Goal: Transaction & Acquisition: Purchase product/service

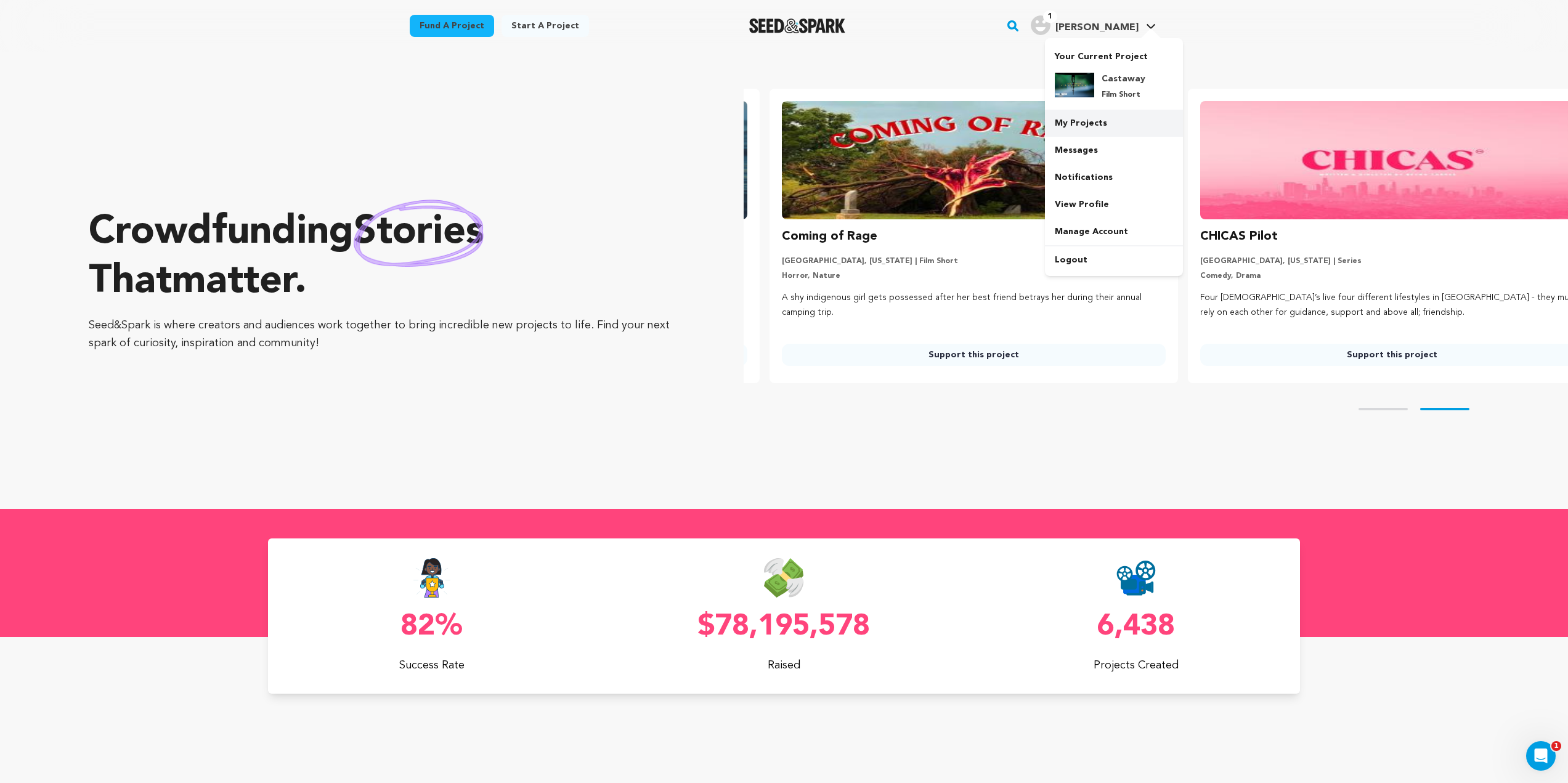
scroll to position [0, 428]
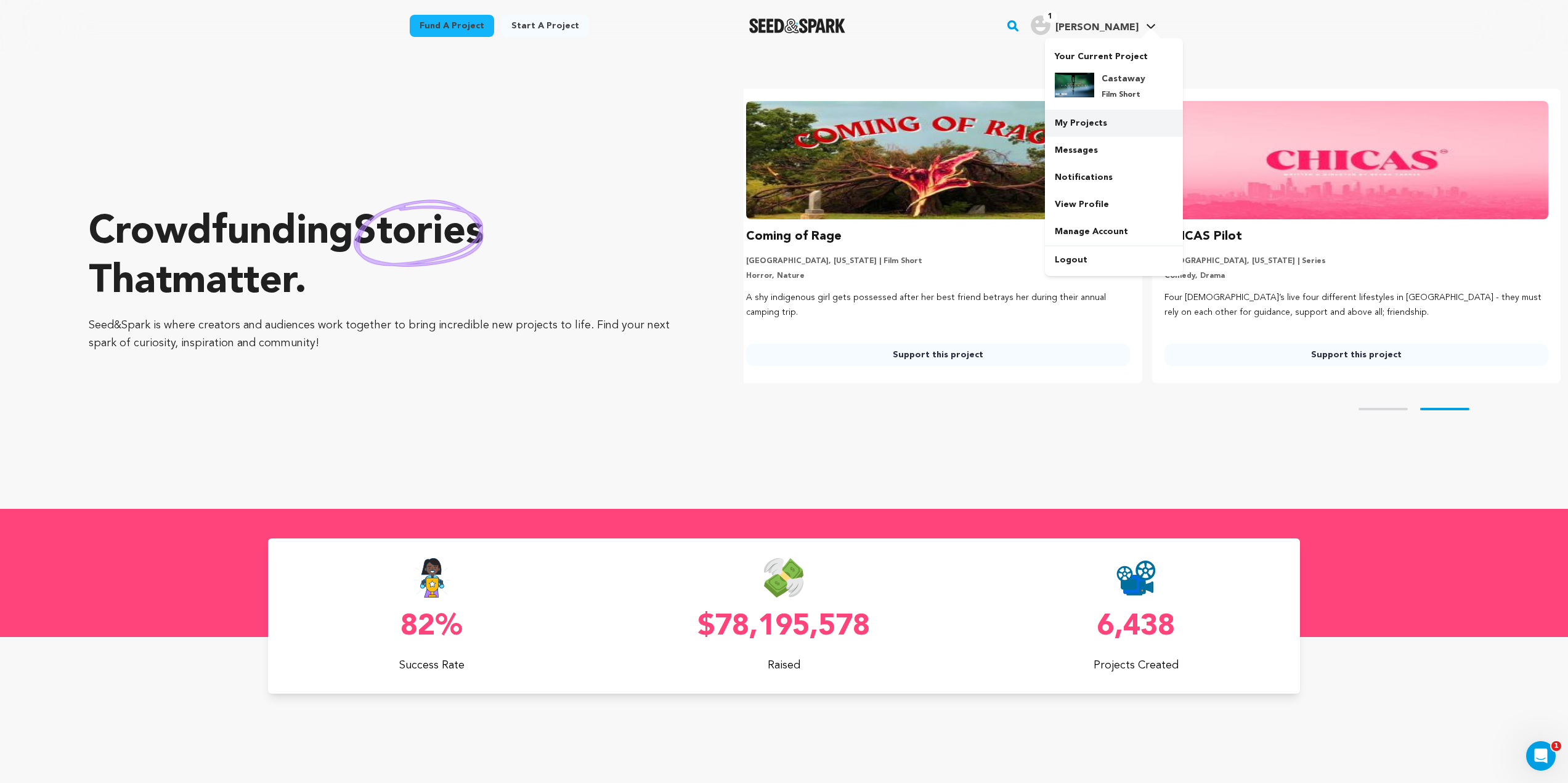
click at [1114, 127] on link "My Projects" at bounding box center [1113, 123] width 138 height 27
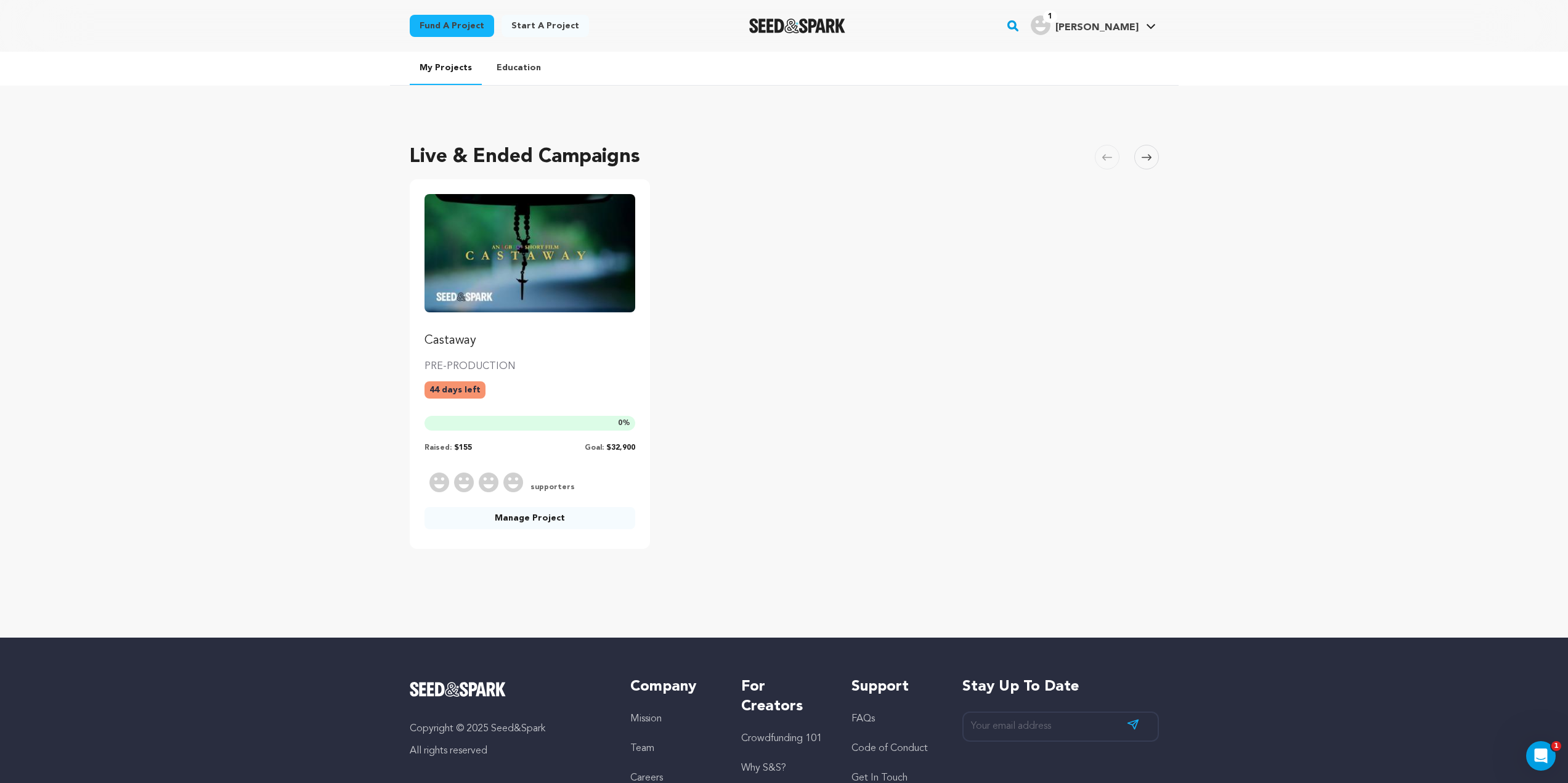
click at [549, 315] on link "Castaway" at bounding box center [530, 271] width 211 height 155
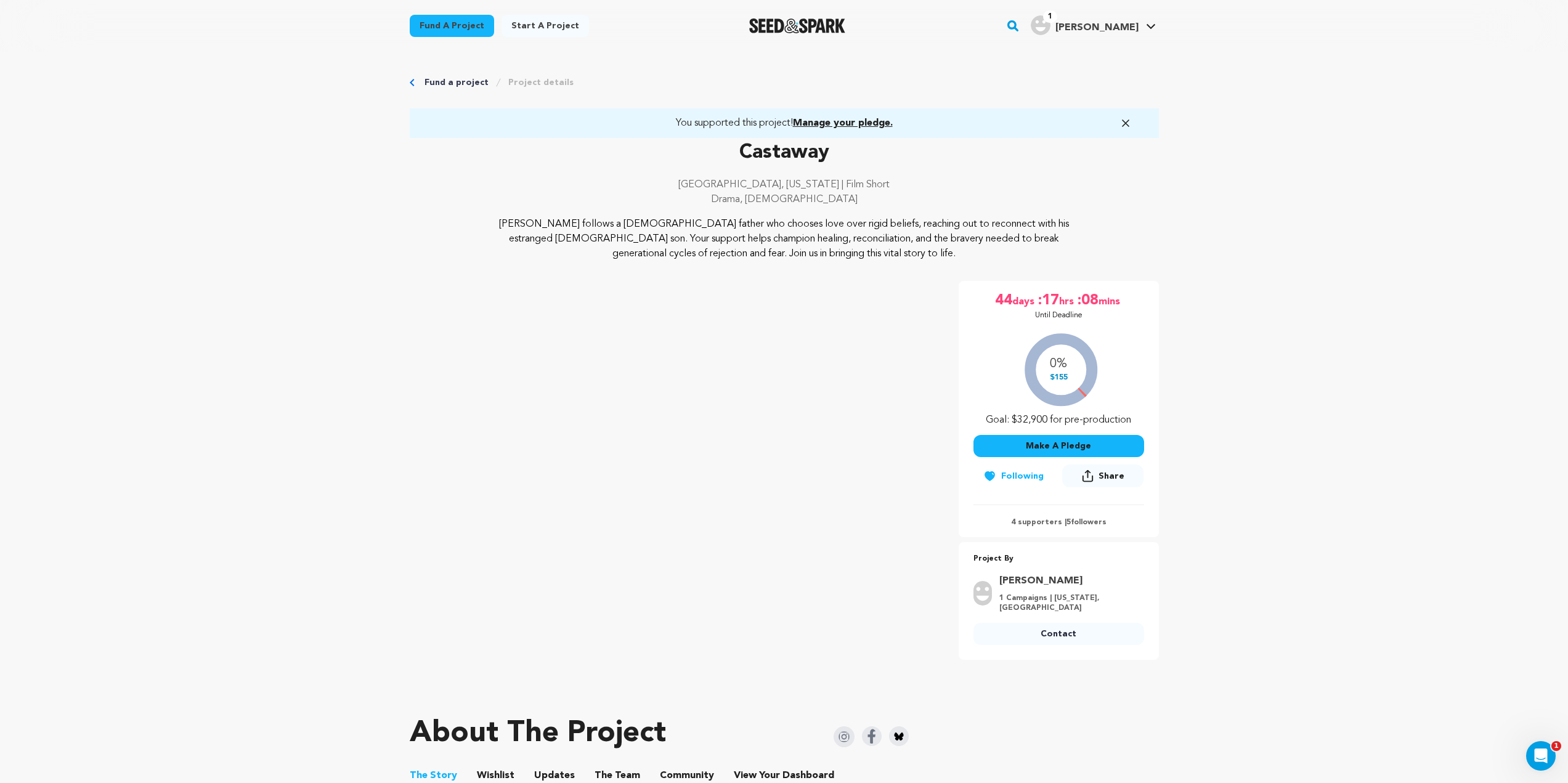
drag, startPoint x: 1128, startPoint y: 421, endPoint x: 980, endPoint y: 419, distance: 148.0
click at [980, 419] on div "0% $155 Goal: $32,900 for pre-production" at bounding box center [1058, 377] width 170 height 103
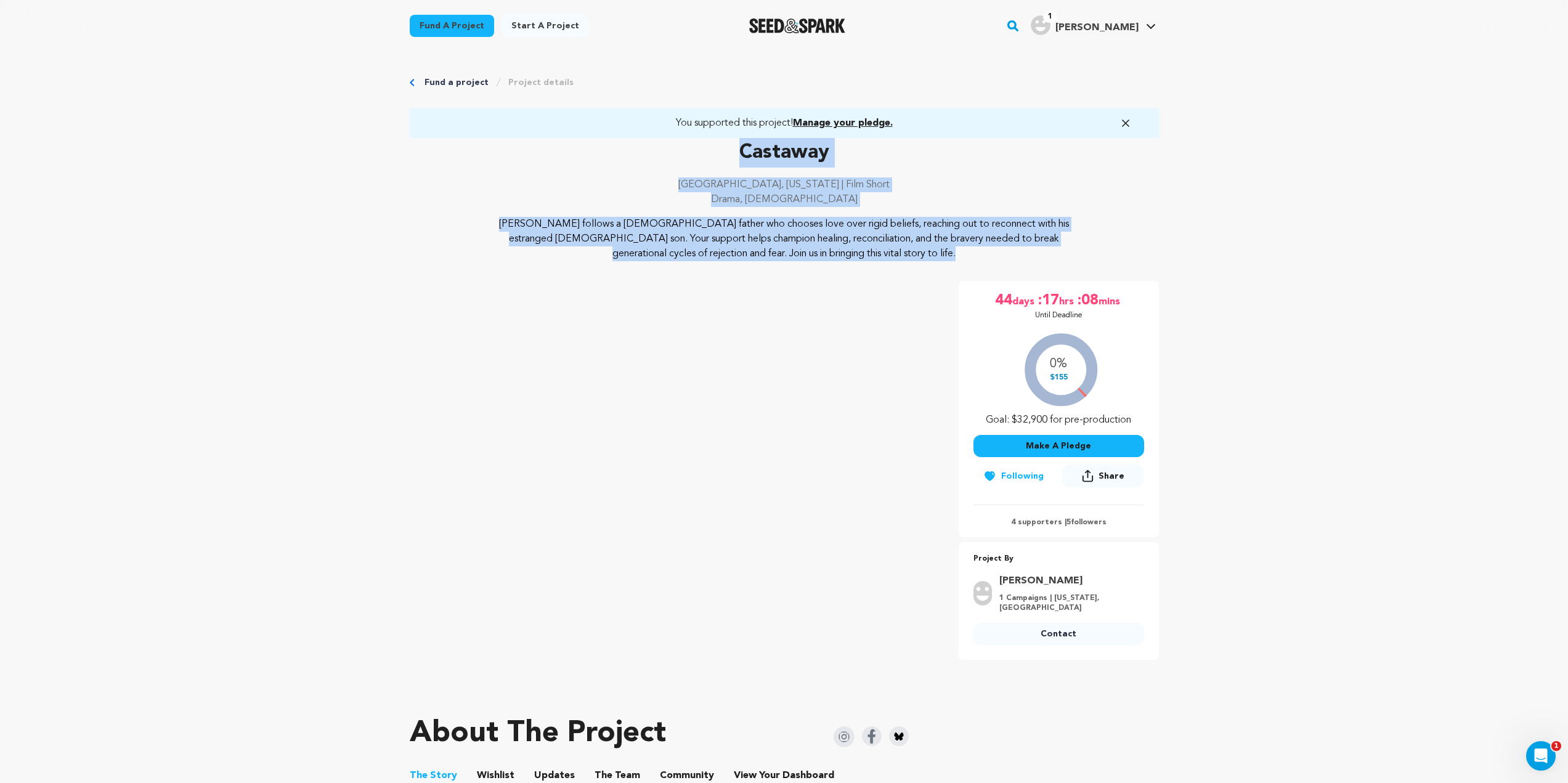
drag, startPoint x: 872, startPoint y: 250, endPoint x: 715, endPoint y: 151, distance: 185.6
click at [715, 151] on div "Castaway Chicago, Illinois | Film Short Drama, LGBTQ Castaway follows a Mexican…" at bounding box center [784, 200] width 749 height 124
click at [770, 177] on div "Castaway Chicago, Illinois | Film Short Drama, LGBTQ" at bounding box center [784, 177] width 749 height 79
drag, startPoint x: 868, startPoint y: 260, endPoint x: 621, endPoint y: 159, distance: 266.9
click at [621, 159] on div "Castaway Chicago, Illinois | Film Short Drama, LGBTQ Castaway follows a Mexican…" at bounding box center [784, 200] width 749 height 124
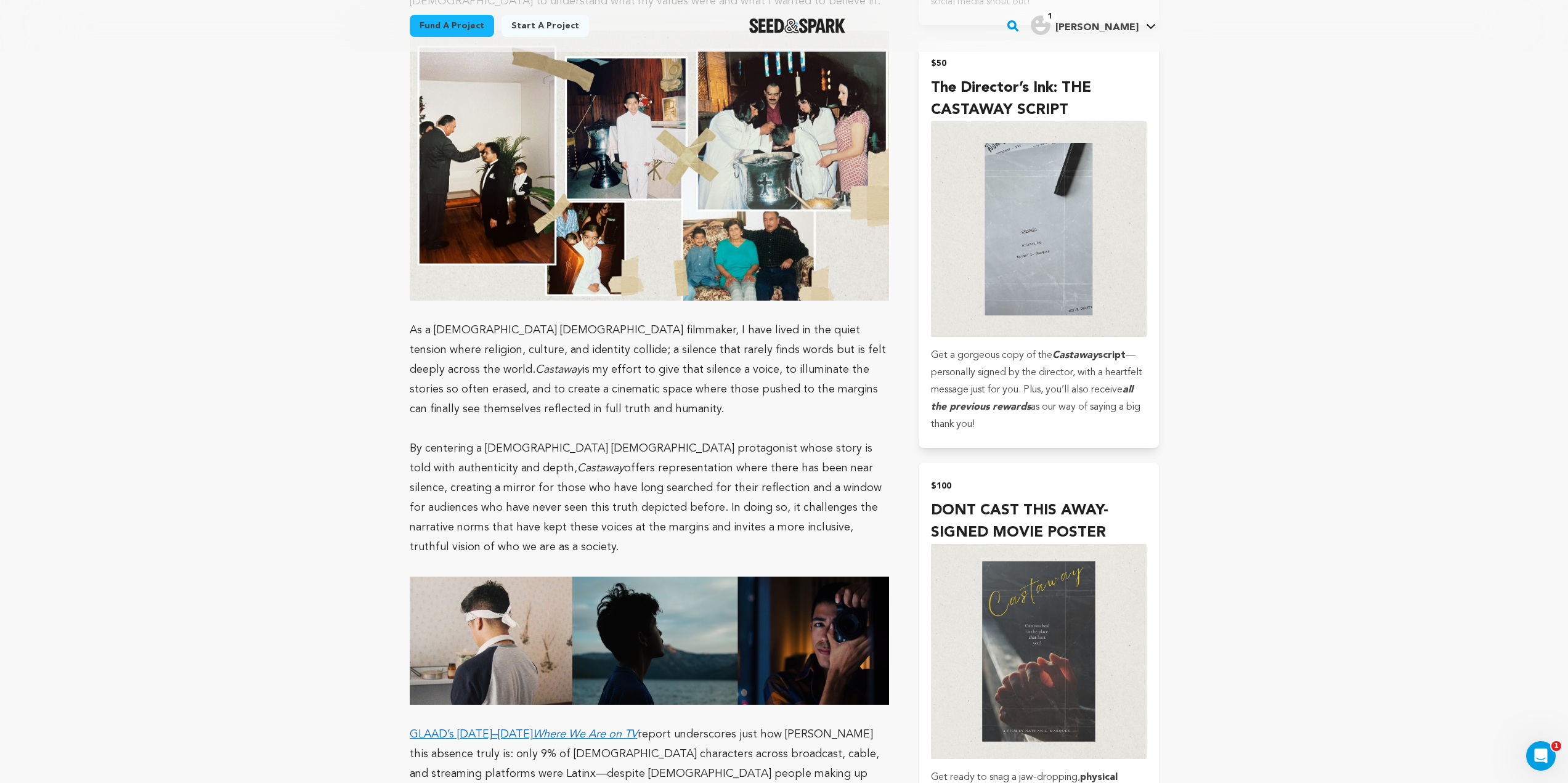
scroll to position [1849, 0]
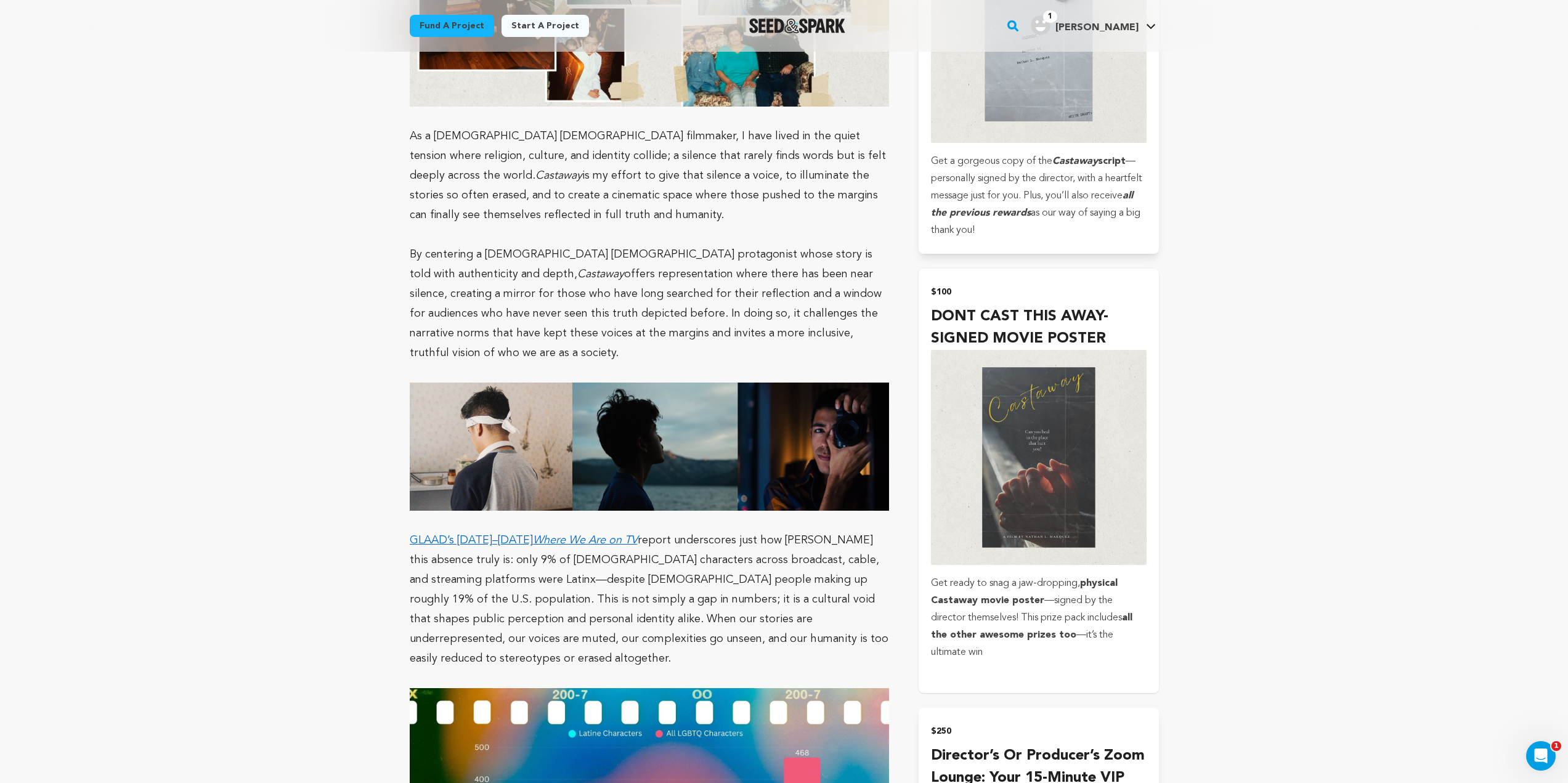
drag, startPoint x: 1109, startPoint y: 323, endPoint x: 986, endPoint y: 308, distance: 123.9
click at [987, 308] on h4 "DONT CAST THIS AWAY-SIGNED MOVIE POSTER" at bounding box center [1039, 327] width 215 height 45
click at [980, 308] on h4 "DONT CAST THIS AWAY-SIGNED MOVIE POSTER" at bounding box center [1039, 327] width 215 height 45
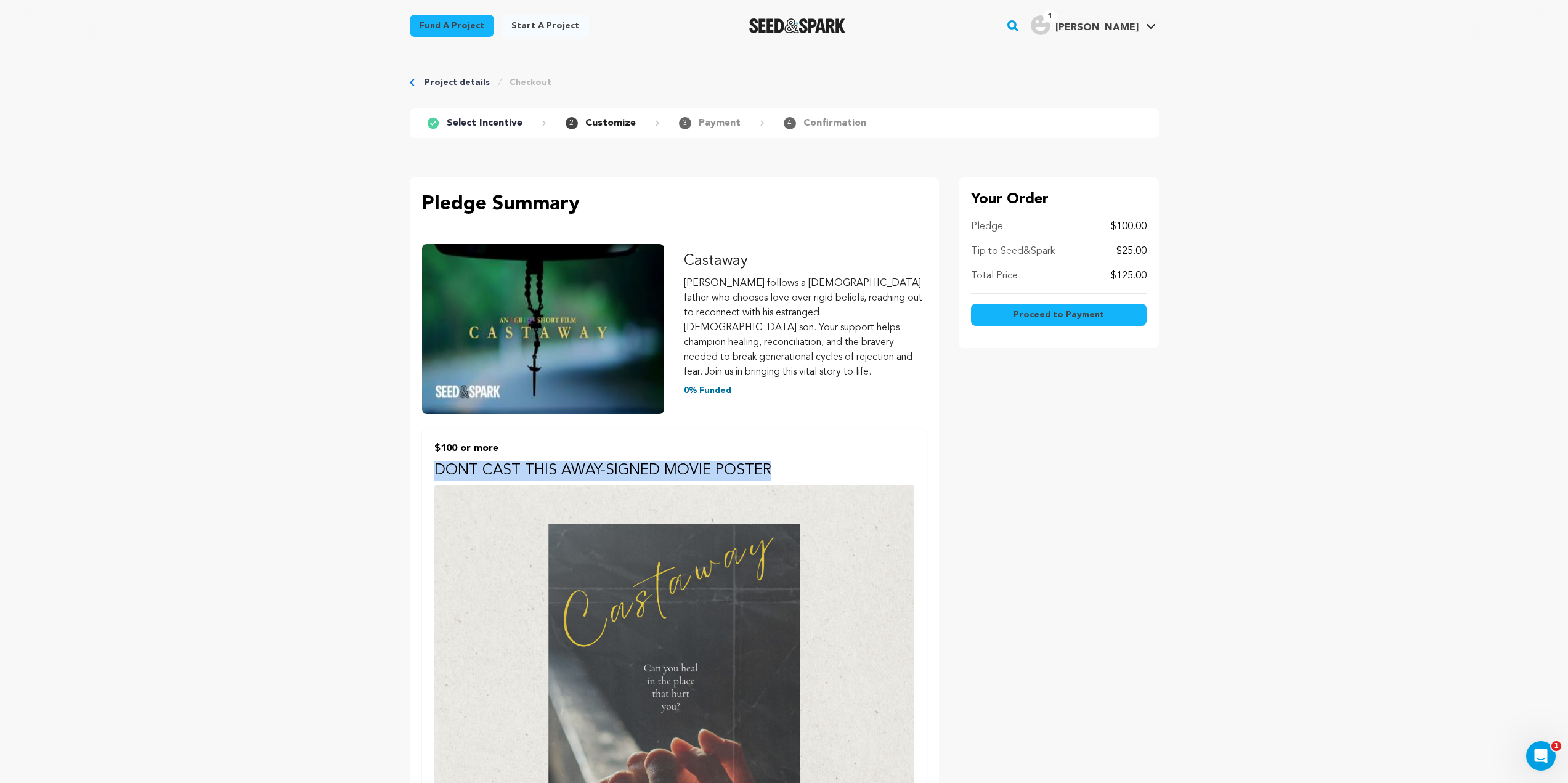
drag, startPoint x: 776, startPoint y: 449, endPoint x: 418, endPoint y: 456, distance: 358.1
click at [422, 458] on div "$100 or more DONT CAST THIS AWAY-SIGNED MOVIE POSTER Get ready to snag a jaw-dr…" at bounding box center [675, 745] width 504 height 633
copy p "DONT CAST THIS AWAY-SIGNED MOVIE POSTER"
